Goal: Task Accomplishment & Management: Manage account settings

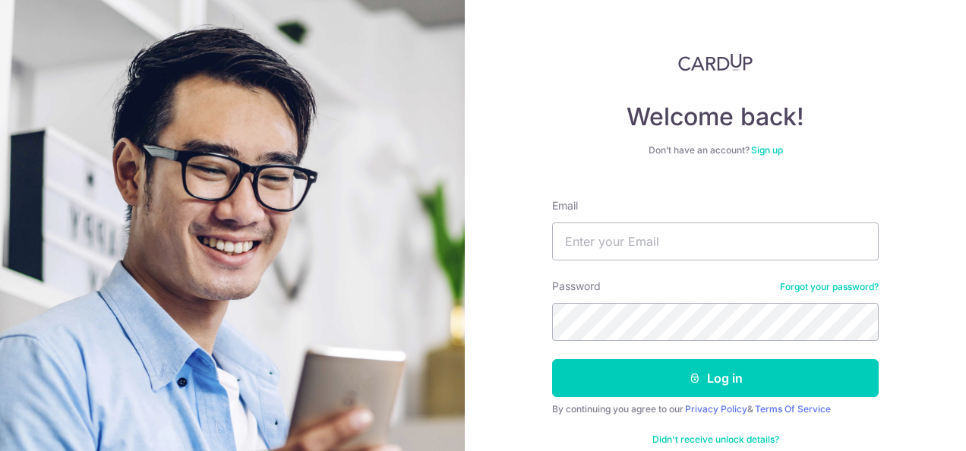
type input "[EMAIL_ADDRESS][DOMAIN_NAME]"
click at [552, 359] on button "Log in" at bounding box center [715, 378] width 326 height 38
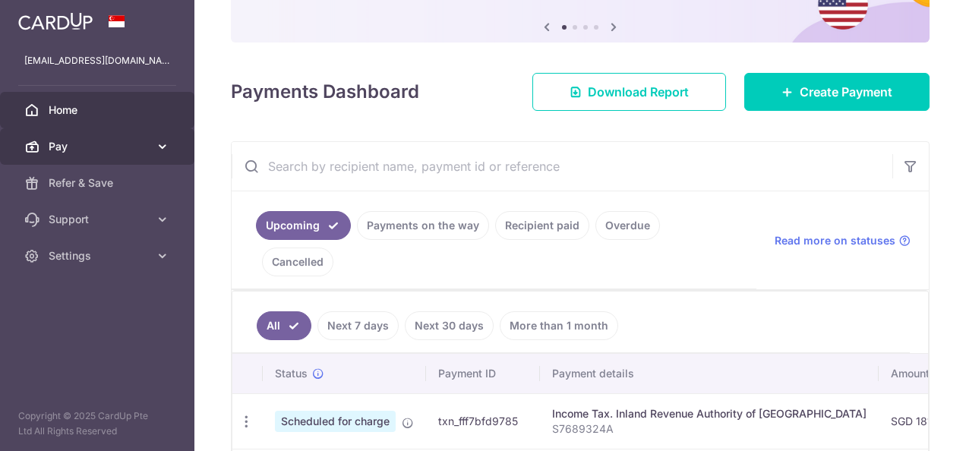
click at [73, 145] on span "Pay" at bounding box center [99, 146] width 100 height 15
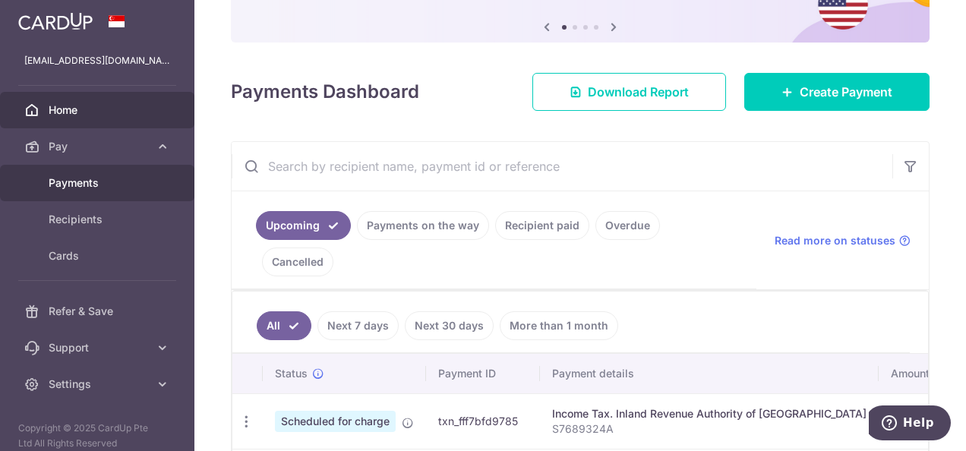
click at [78, 180] on span "Payments" at bounding box center [99, 182] width 100 height 15
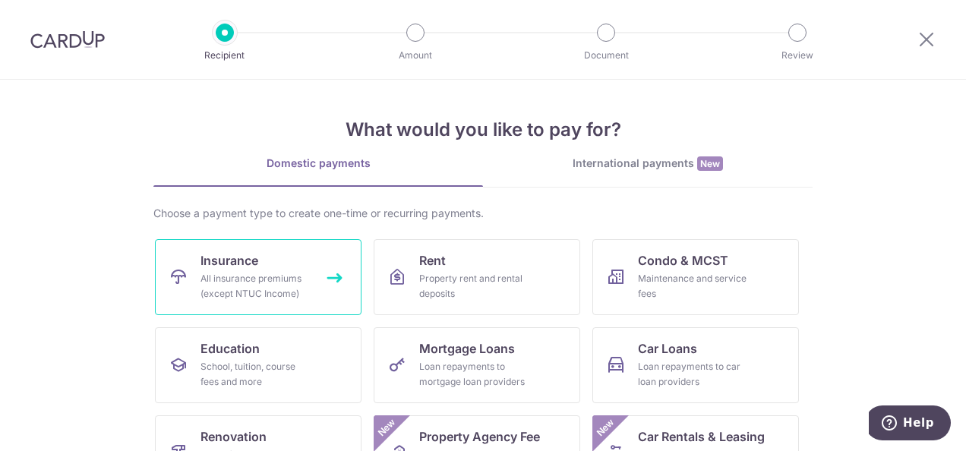
click at [270, 283] on div "All insurance premiums (except NTUC Income)" at bounding box center [254, 286] width 109 height 30
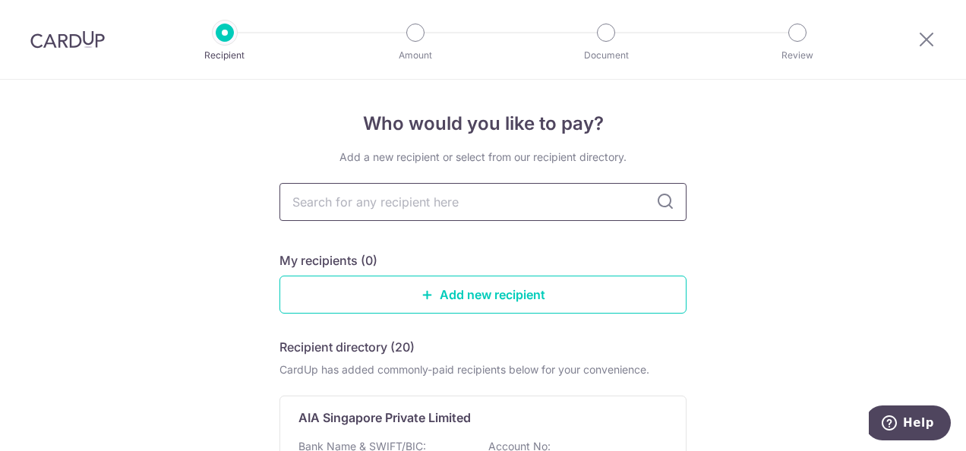
click at [486, 208] on input "text" at bounding box center [482, 202] width 407 height 38
type input "prudential"
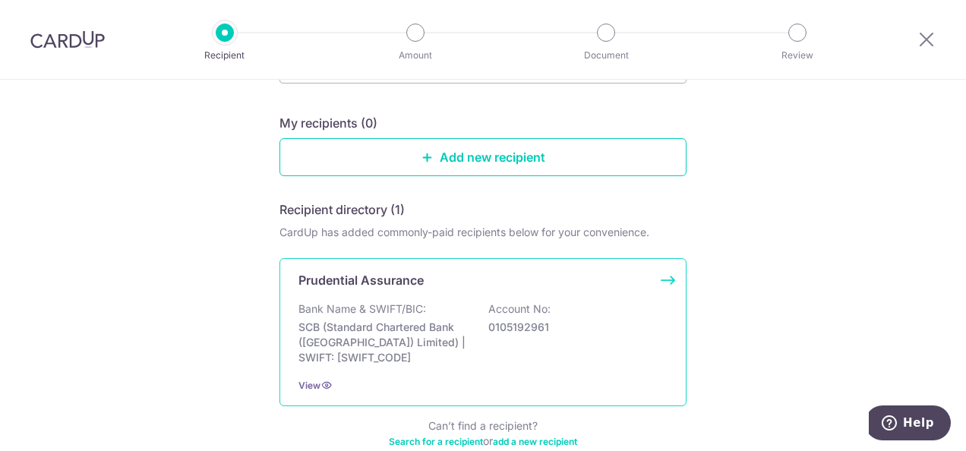
scroll to position [152, 0]
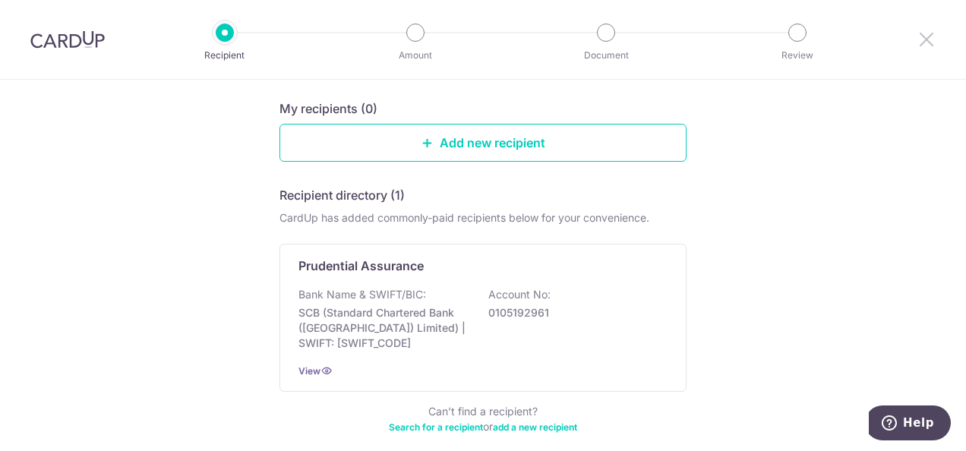
click at [923, 43] on icon at bounding box center [926, 39] width 18 height 19
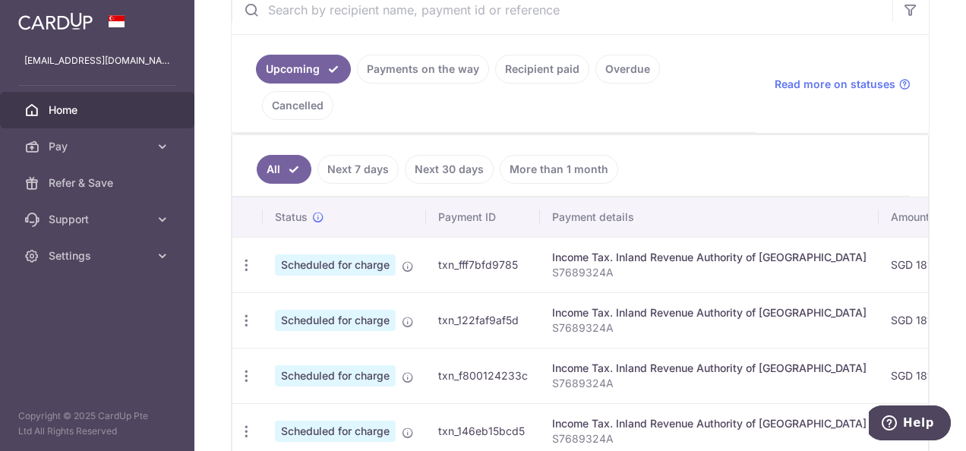
scroll to position [337, 0]
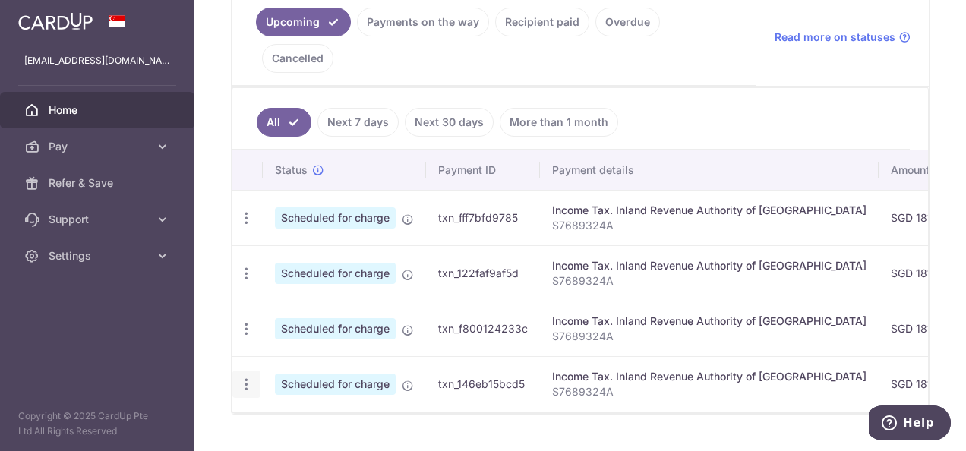
click at [244, 377] on icon "button" at bounding box center [246, 385] width 16 height 16
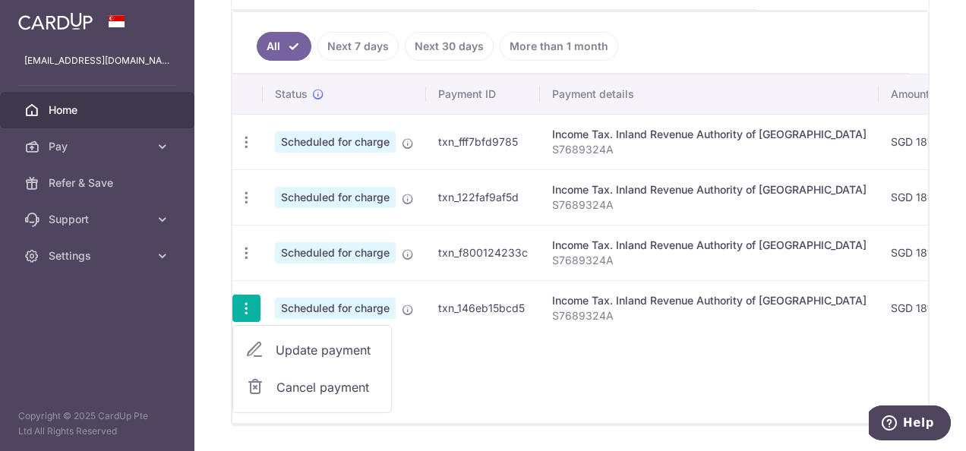
click at [342, 378] on span "Cancel payment" at bounding box center [327, 387] width 102 height 18
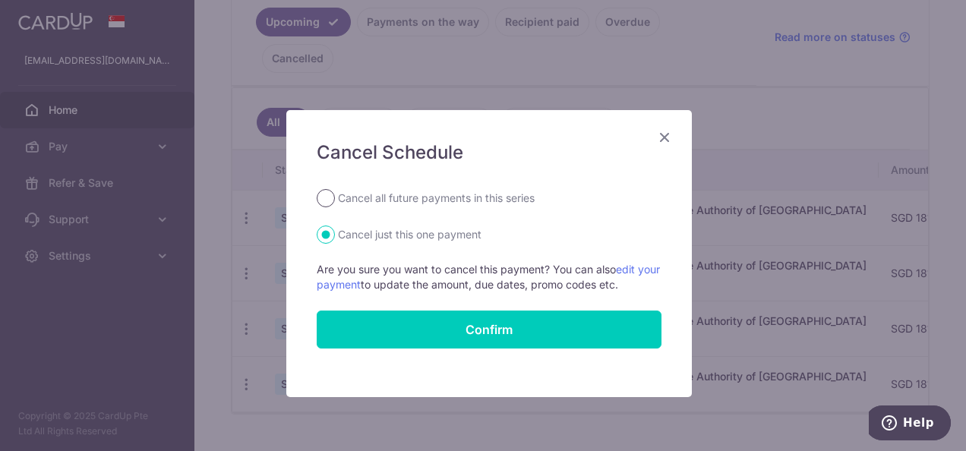
click at [322, 196] on input "Cancel all future payments in this series" at bounding box center [326, 198] width 18 height 18
radio input "true"
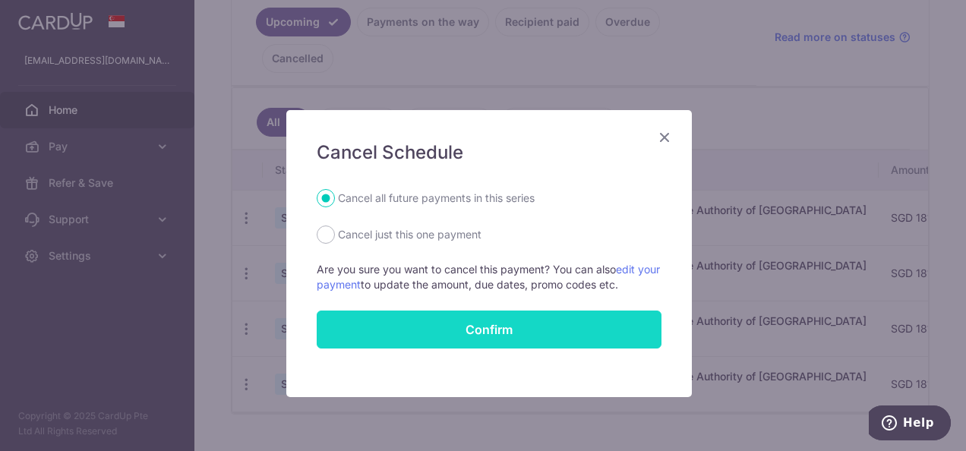
click at [380, 330] on button "Confirm" at bounding box center [489, 330] width 345 height 38
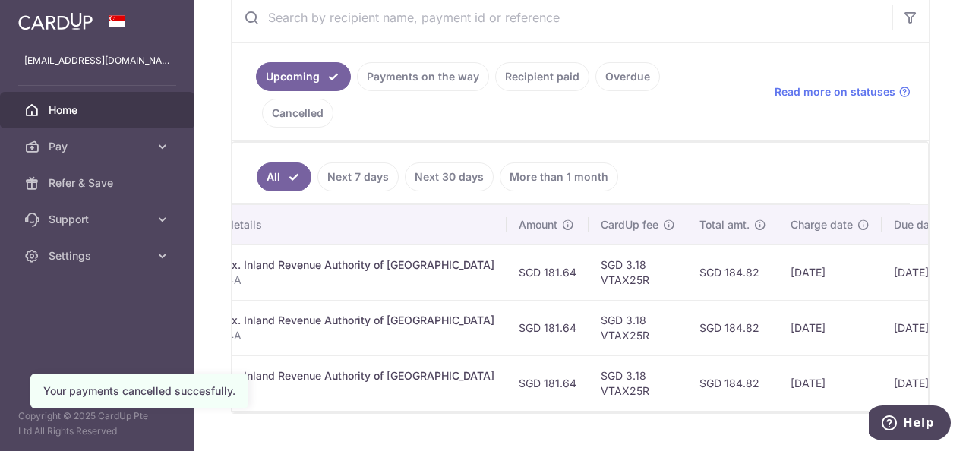
scroll to position [0, 373]
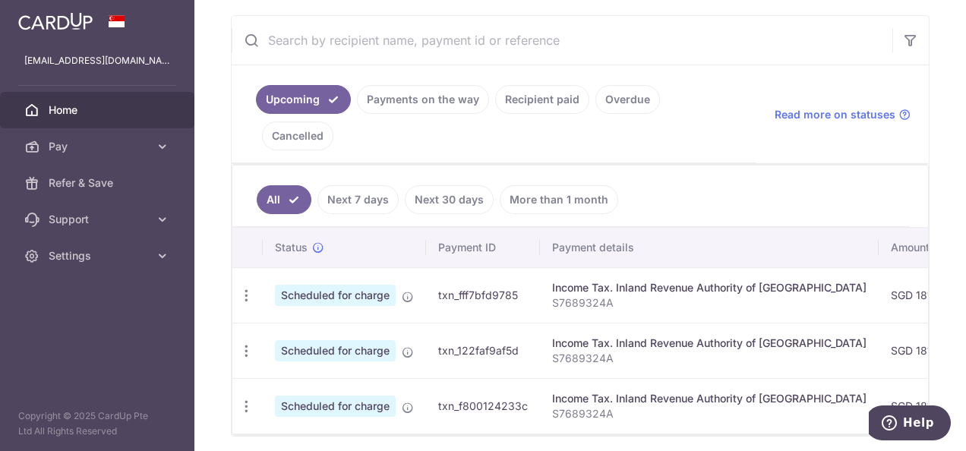
scroll to position [301, 0]
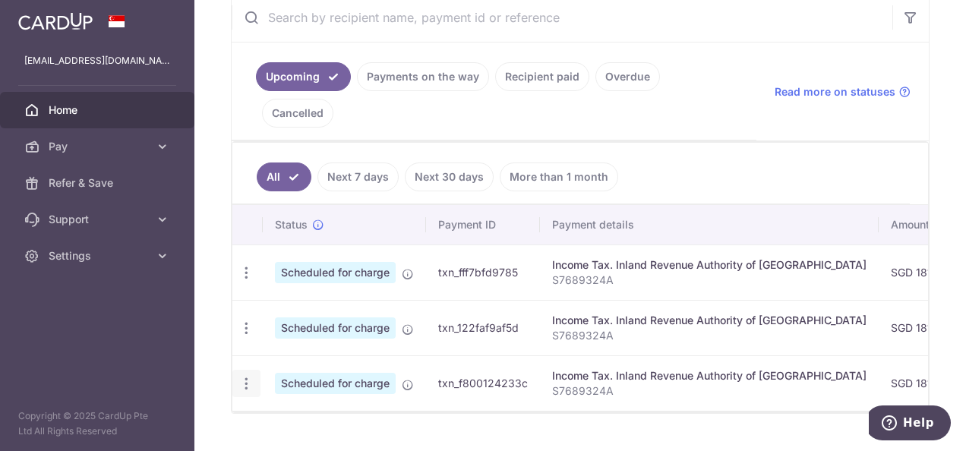
click at [250, 376] on icon "button" at bounding box center [246, 384] width 16 height 16
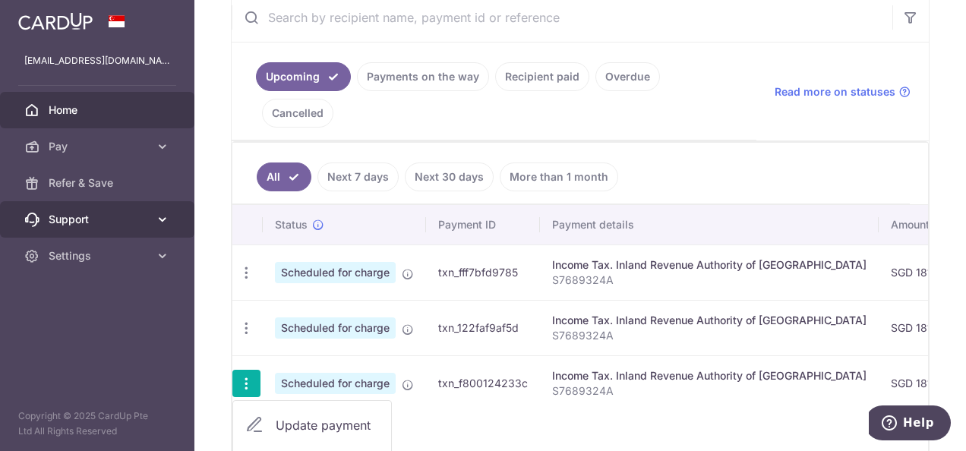
click at [117, 225] on span "Support" at bounding box center [99, 219] width 100 height 15
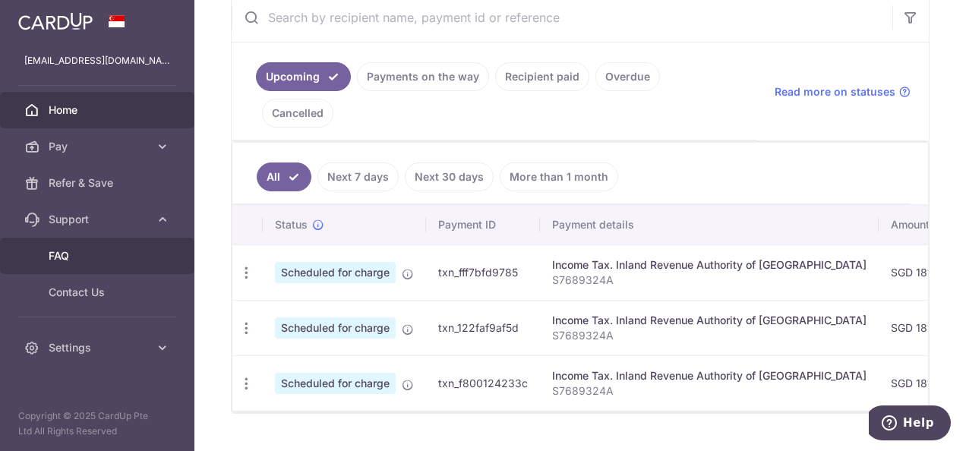
click at [60, 253] on span "FAQ" at bounding box center [99, 255] width 100 height 15
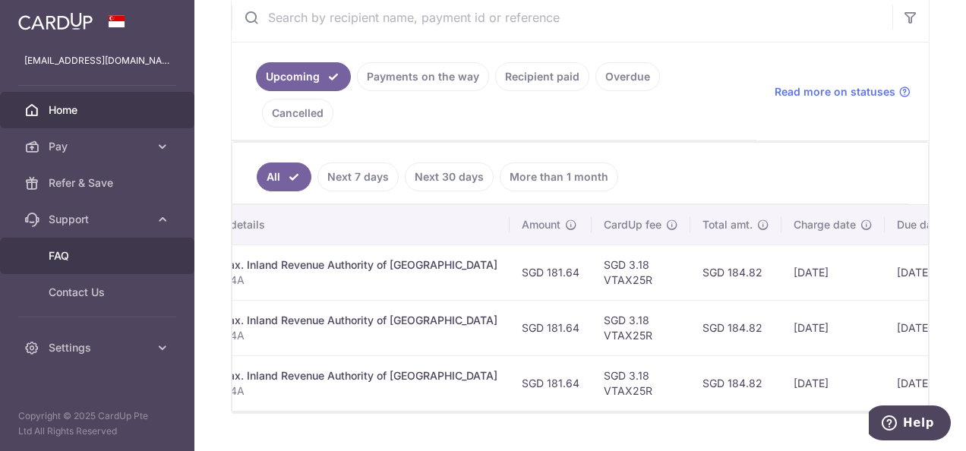
scroll to position [0, 370]
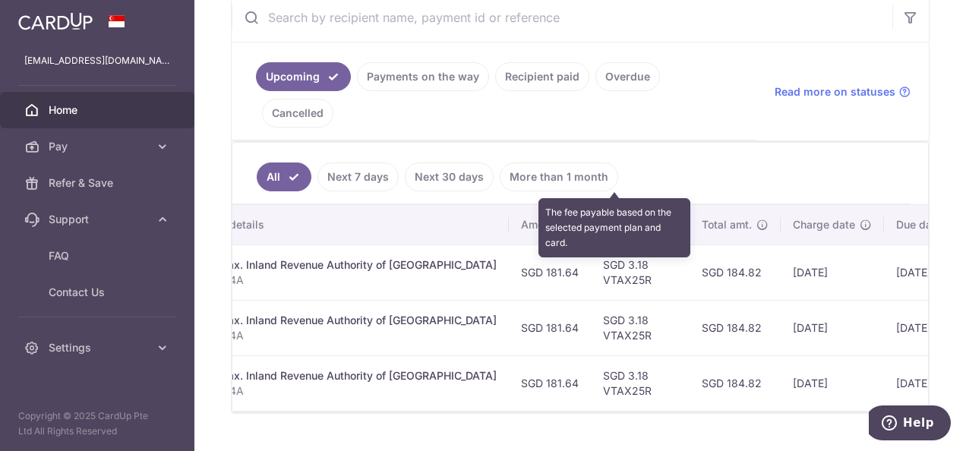
click at [665, 219] on icon at bounding box center [671, 225] width 12 height 12
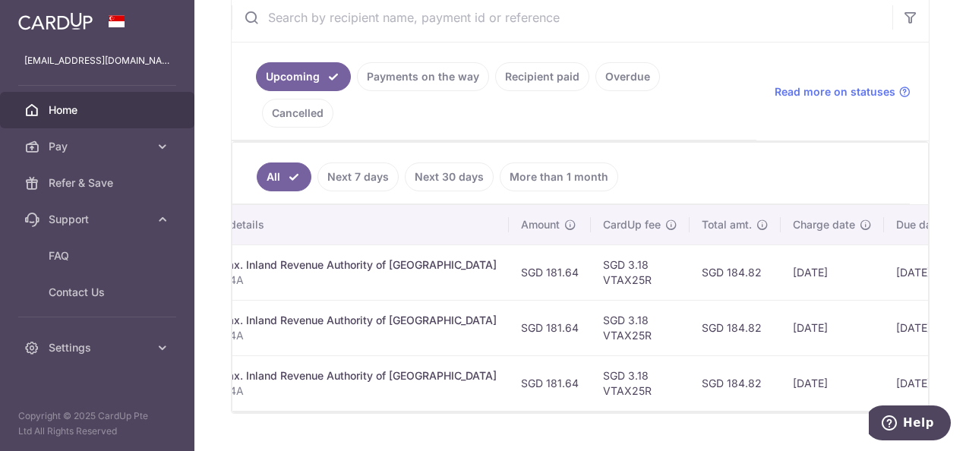
click at [313, 397] on div "× Pause Schedule Pause all future payments in this series Pause just this one p…" at bounding box center [579, 225] width 771 height 451
click at [333, 99] on link "Cancelled" at bounding box center [297, 113] width 71 height 29
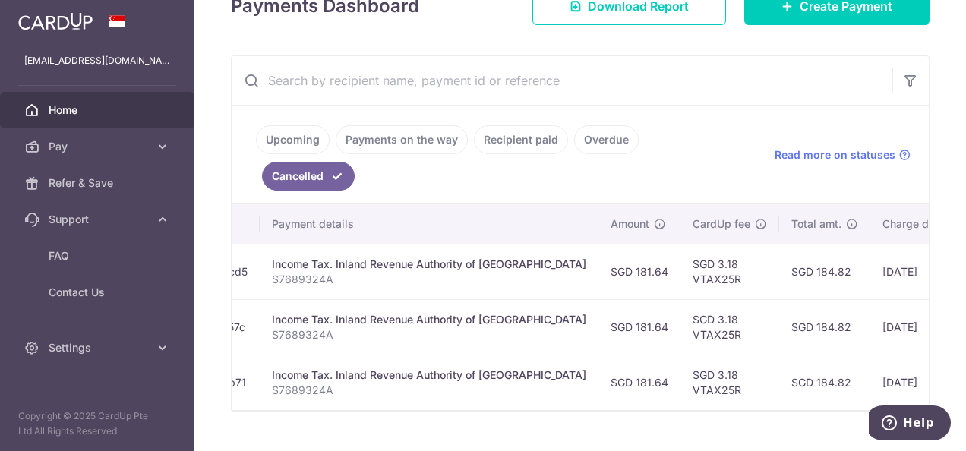
scroll to position [0, 0]
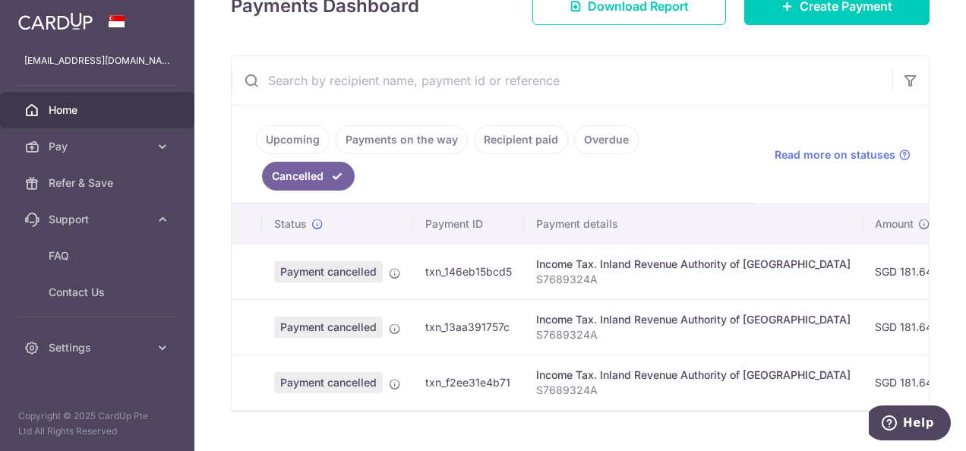
click at [491, 133] on link "Recipient paid" at bounding box center [521, 139] width 94 height 29
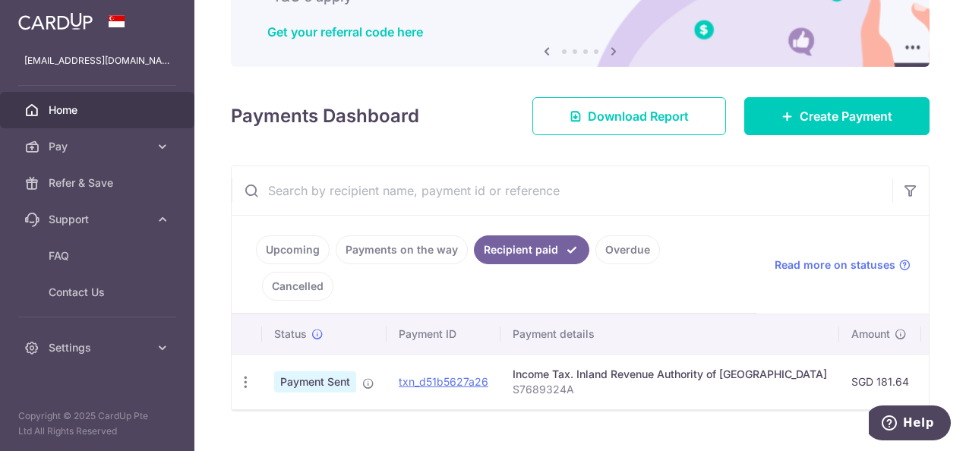
click at [282, 248] on link "Upcoming" at bounding box center [293, 249] width 74 height 29
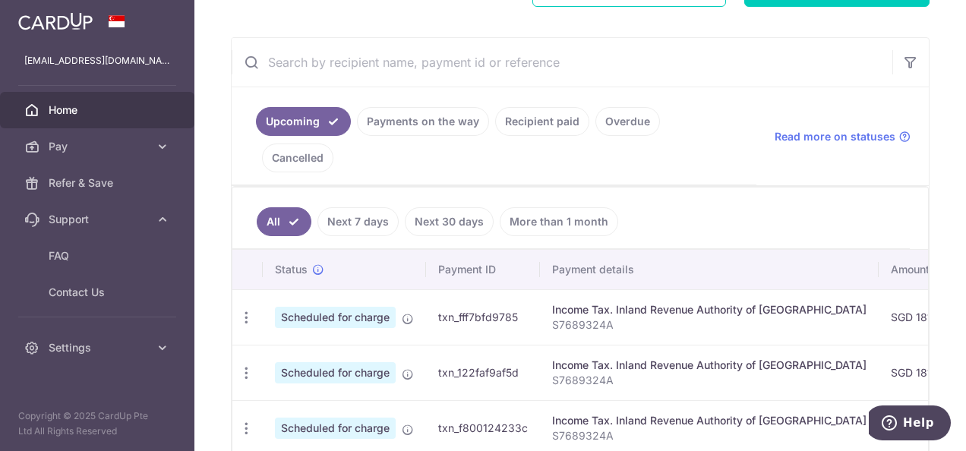
scroll to position [279, 0]
